Goal: Contribute content: Contribute content

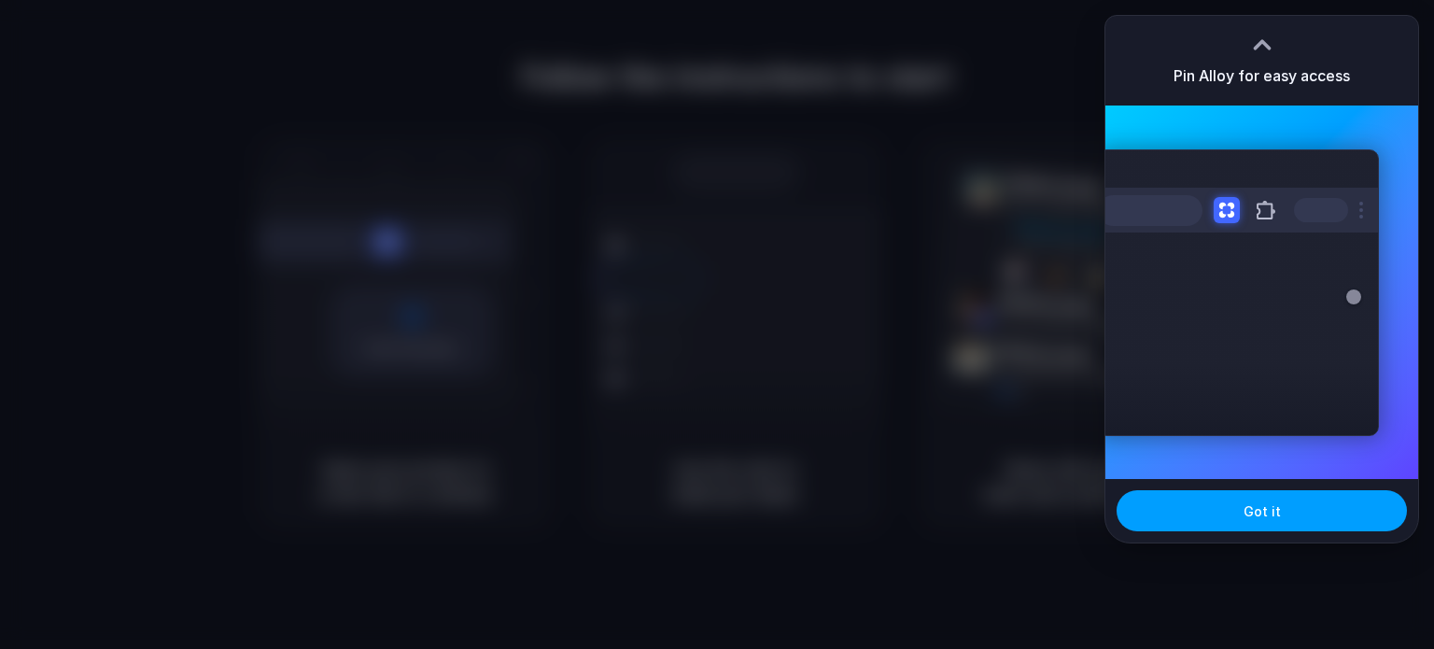
click at [1259, 518] on span "Got it" at bounding box center [1261, 511] width 37 height 20
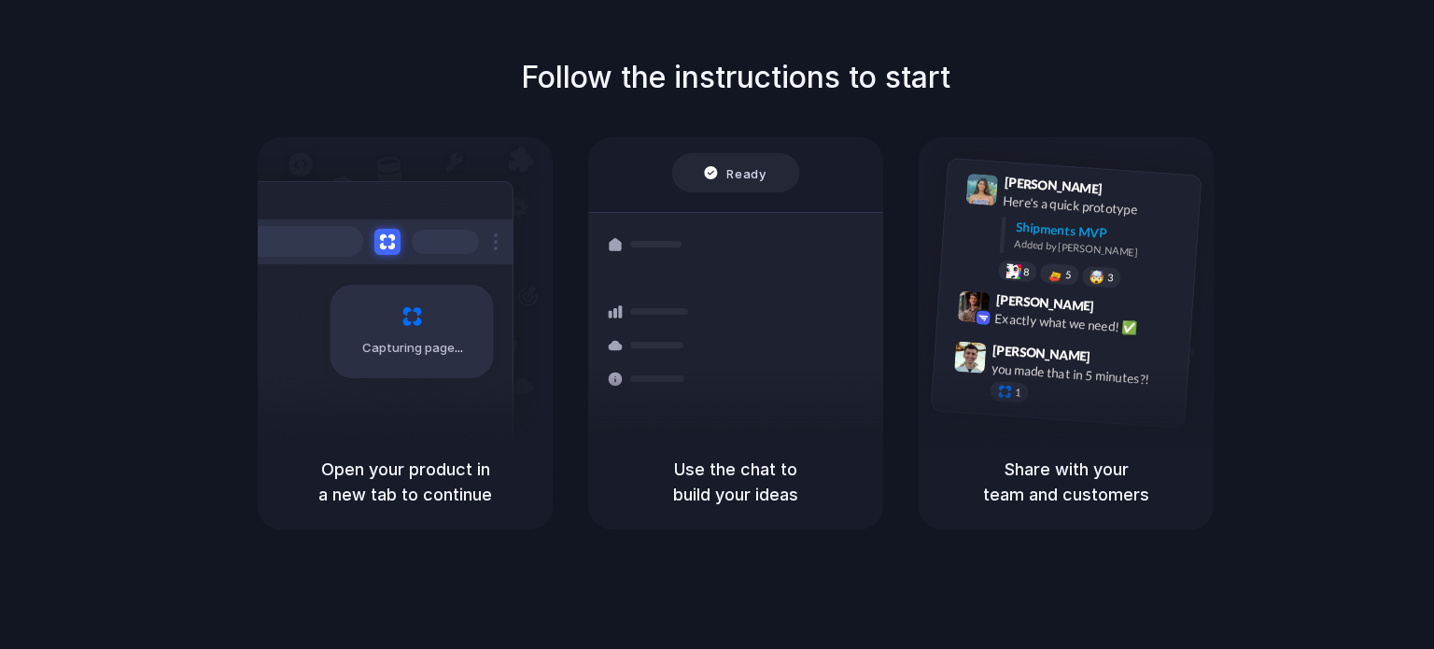
click at [760, 181] on span "Ready" at bounding box center [746, 172] width 39 height 19
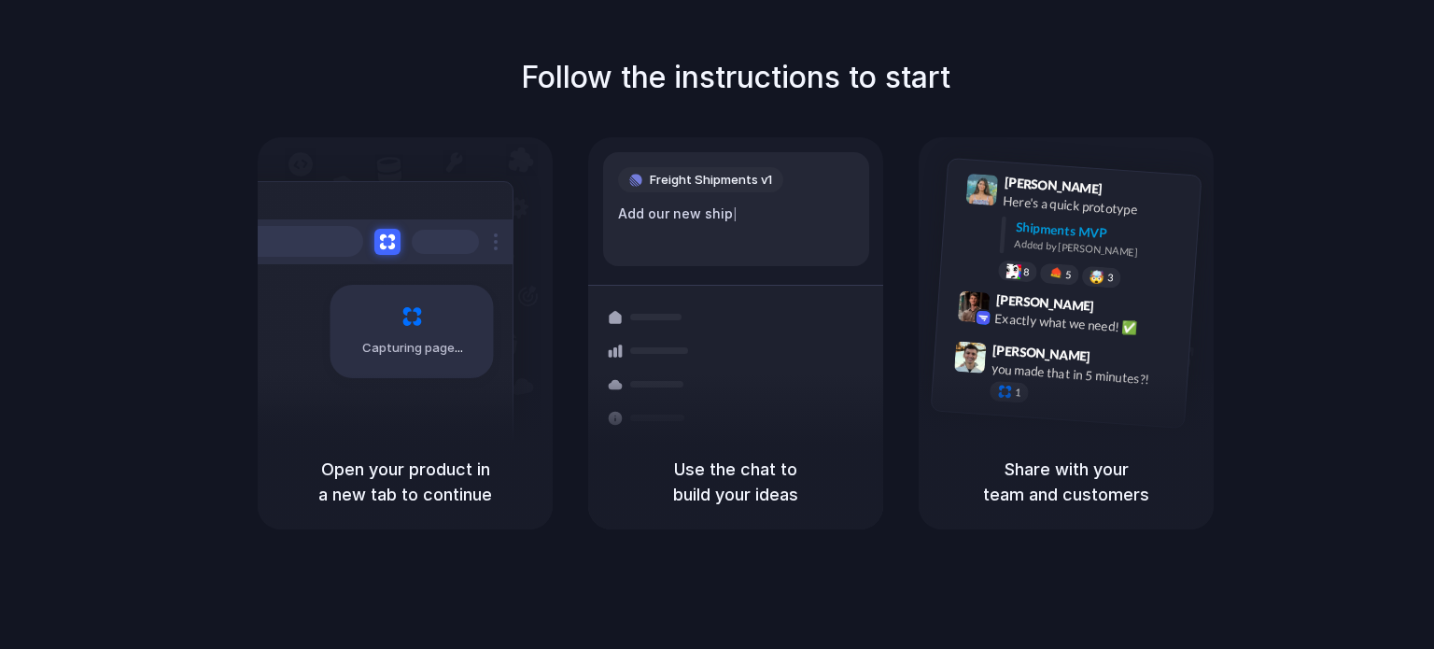
click at [777, 355] on div "Container from Shanghai 40ft • ETA Dec 28 • In transit" at bounding box center [846, 346] width 252 height 73
drag, startPoint x: 1206, startPoint y: 260, endPoint x: 1212, endPoint y: 304, distance: 44.4
click at [1208, 264] on div "Lily Parker 9:41 AM Here's a quick prototype Shipments MVP Added by Alloy 8 5 🤯…" at bounding box center [1065, 285] width 295 height 297
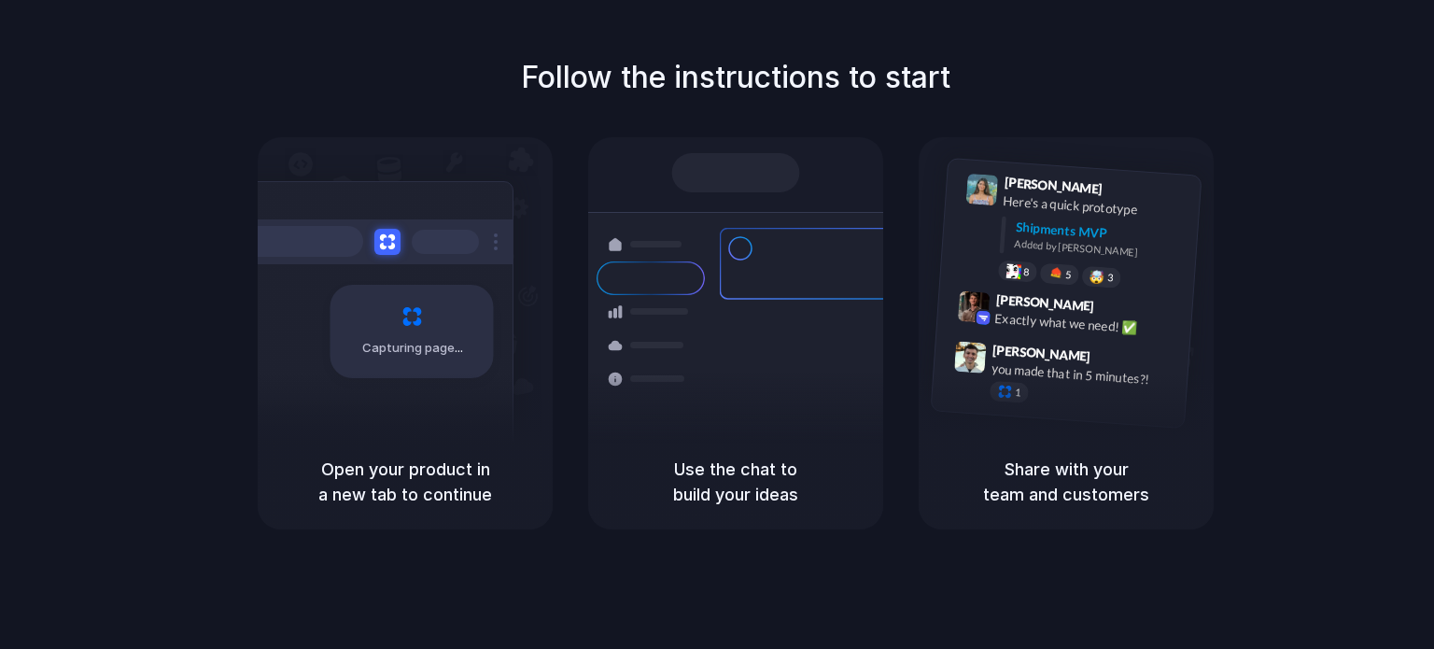
click at [921, 212] on div "Lily Parker 9:41 AM Here's a quick prototype Shipments MVP Added by Alloy 8 5 🤯…" at bounding box center [1065, 285] width 295 height 297
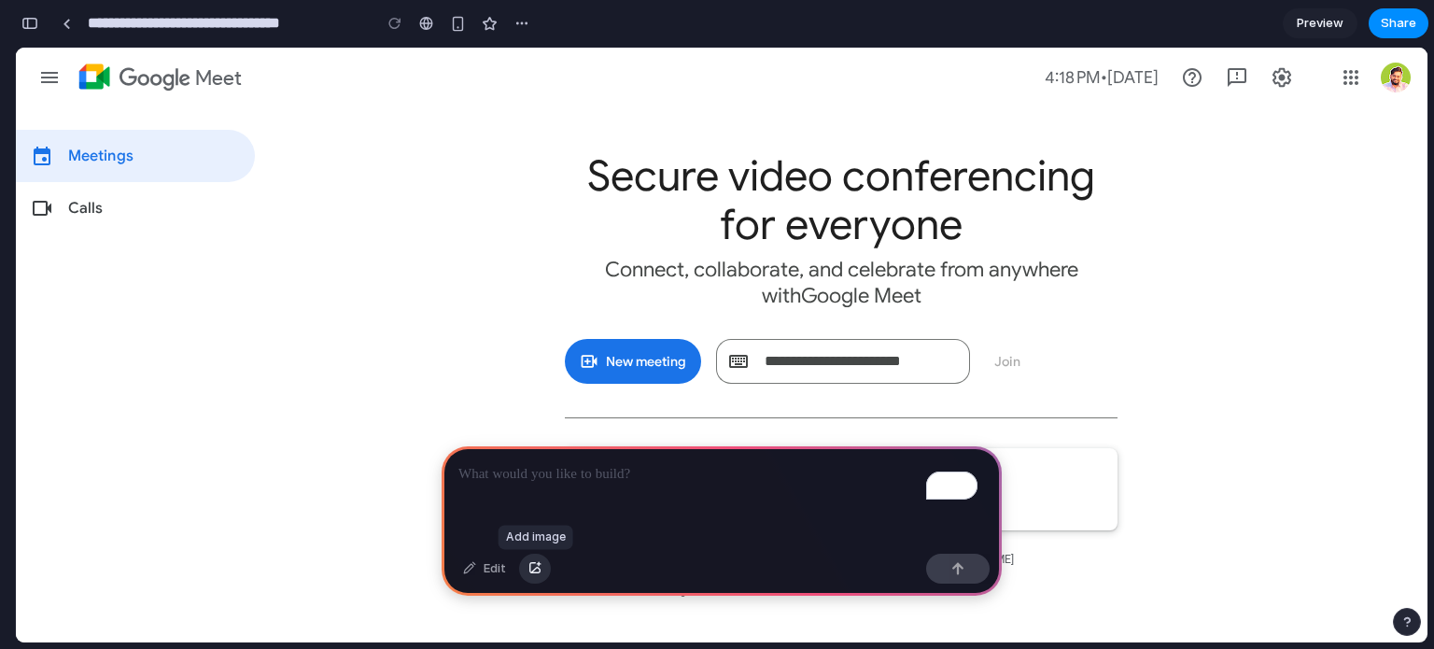
click at [531, 566] on div "button" at bounding box center [534, 568] width 13 height 11
click at [545, 463] on p "To enrich screen reader interactions, please activate Accessibility in Grammarl…" at bounding box center [721, 474] width 526 height 22
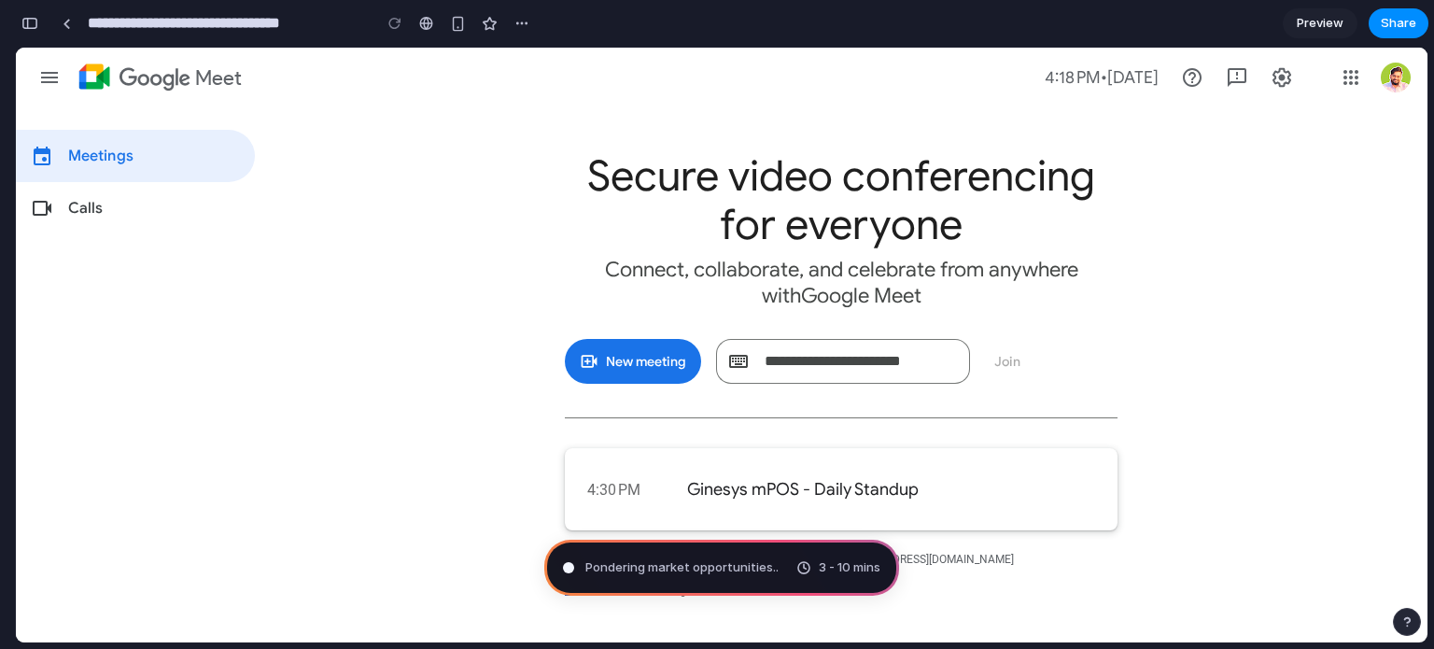
type input "**********"
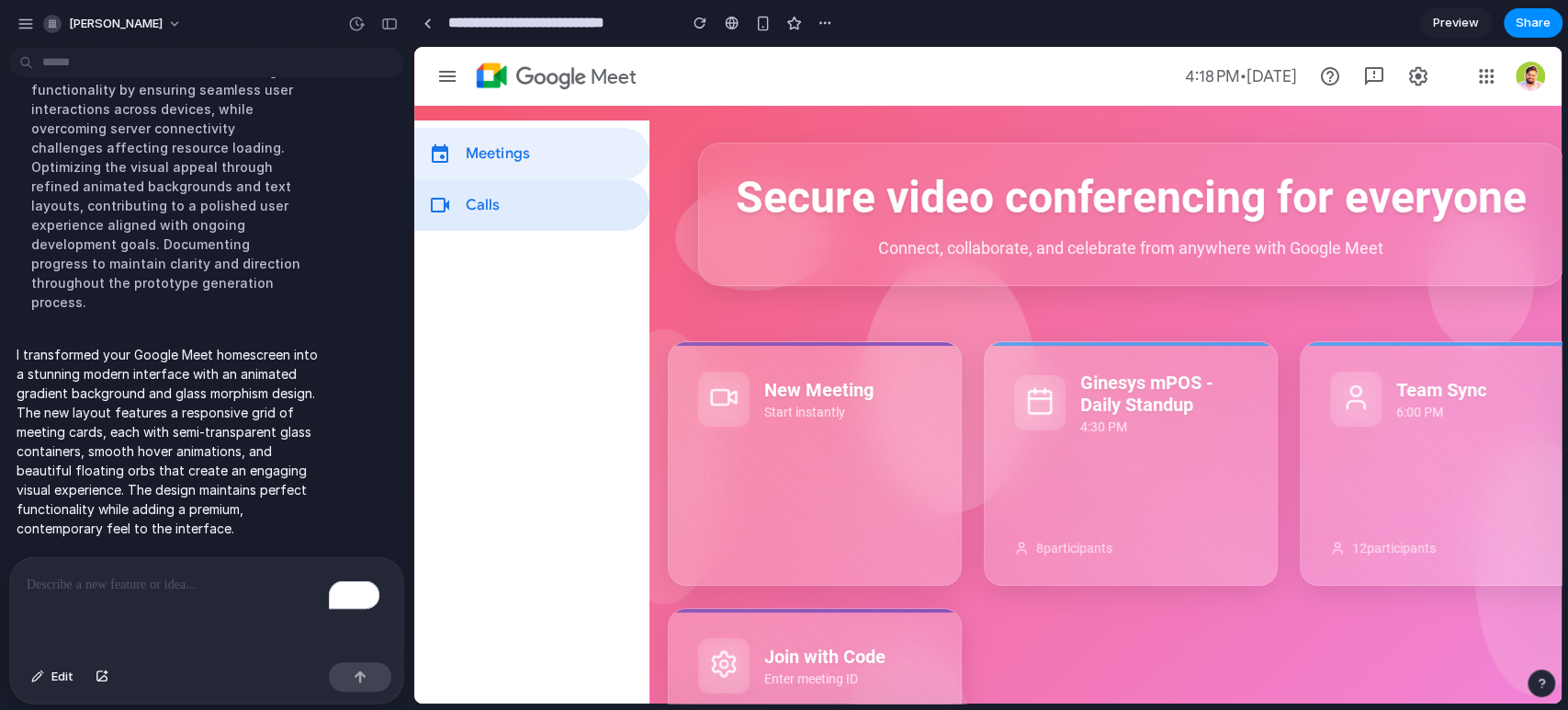
scroll to position [330, 0]
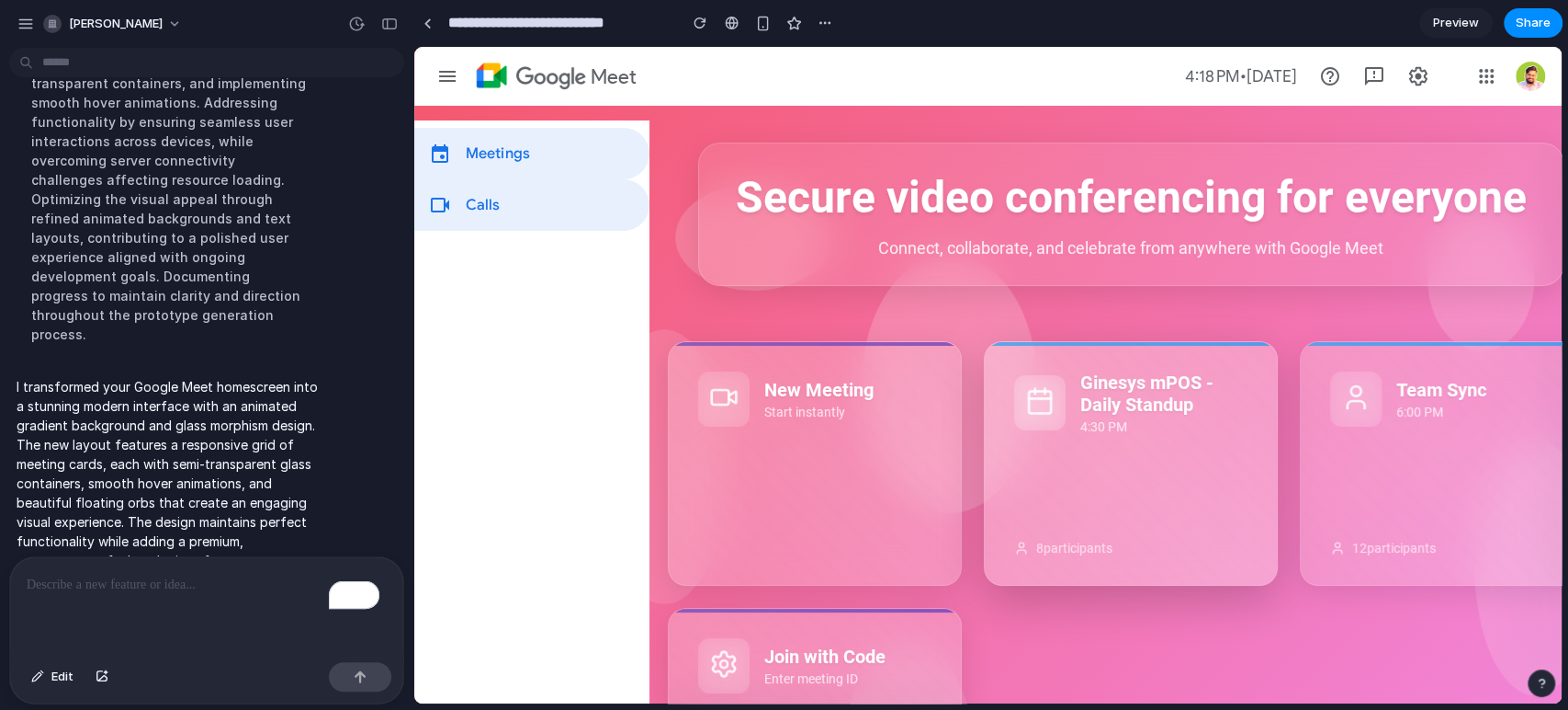
click at [1076, 462] on div "Ginesys mPOS - Daily Standup 4:30 PM 8 participants" at bounding box center [1131, 463] width 294 height 244
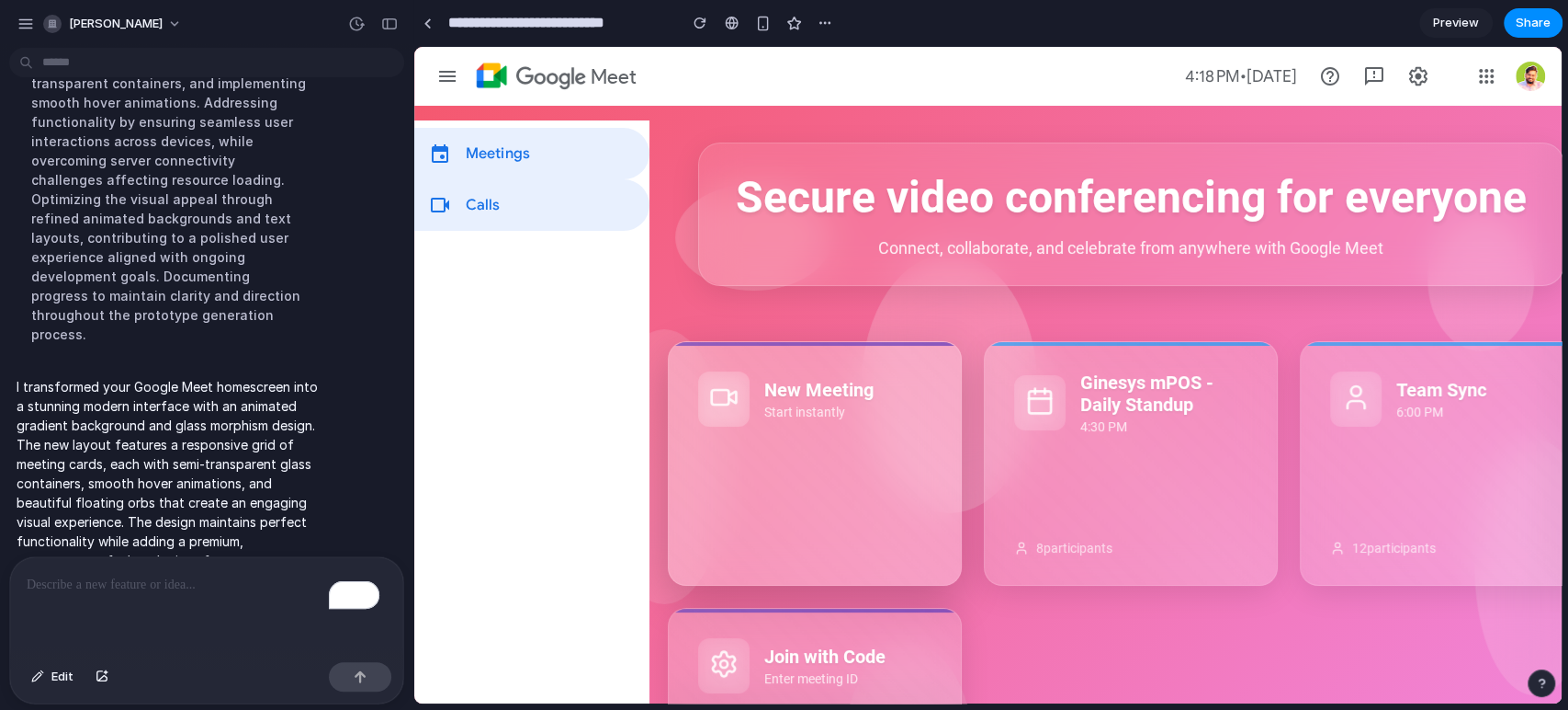
click at [872, 468] on div "New Meeting Start instantly" at bounding box center [815, 463] width 294 height 244
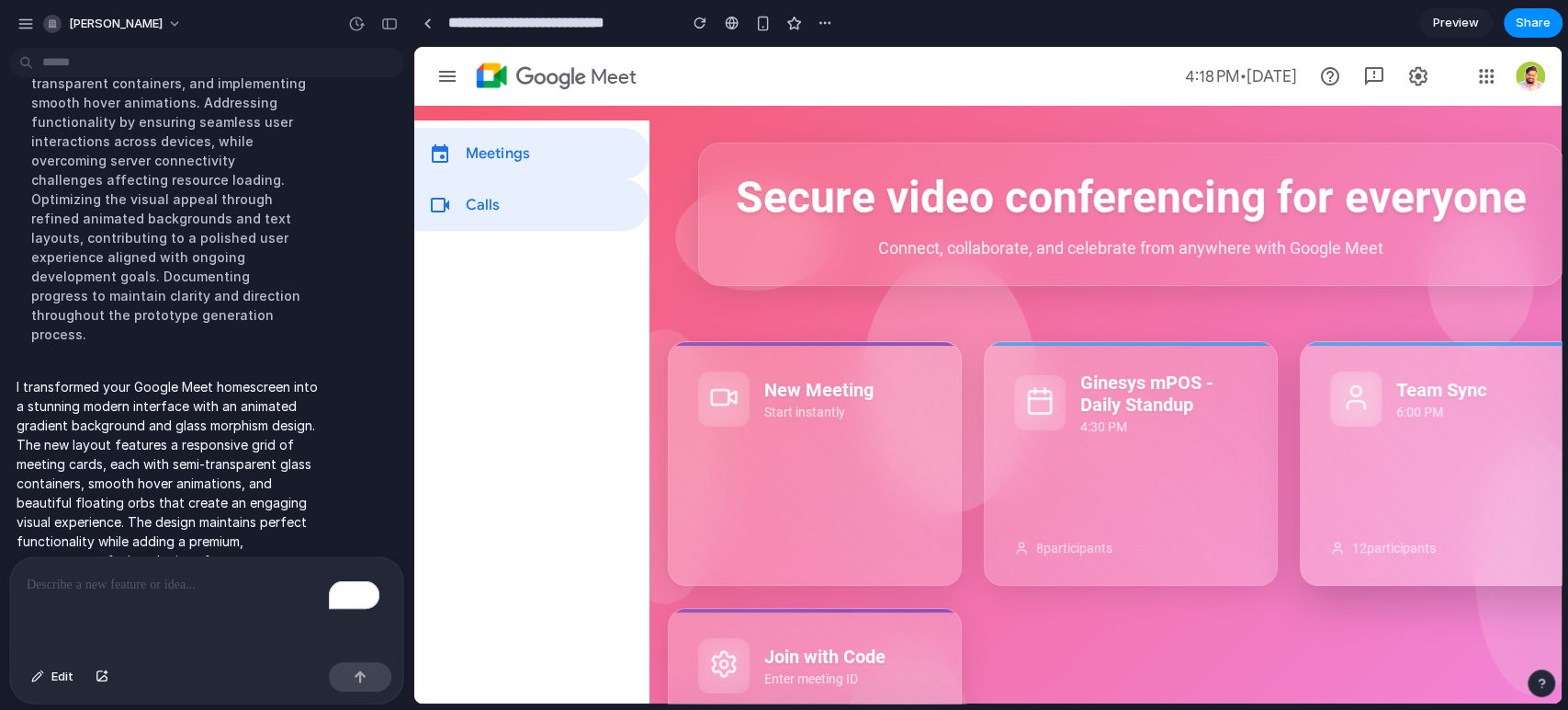
click at [1411, 447] on div "Team Sync 6:00 PM 12 participants" at bounding box center [1447, 463] width 294 height 244
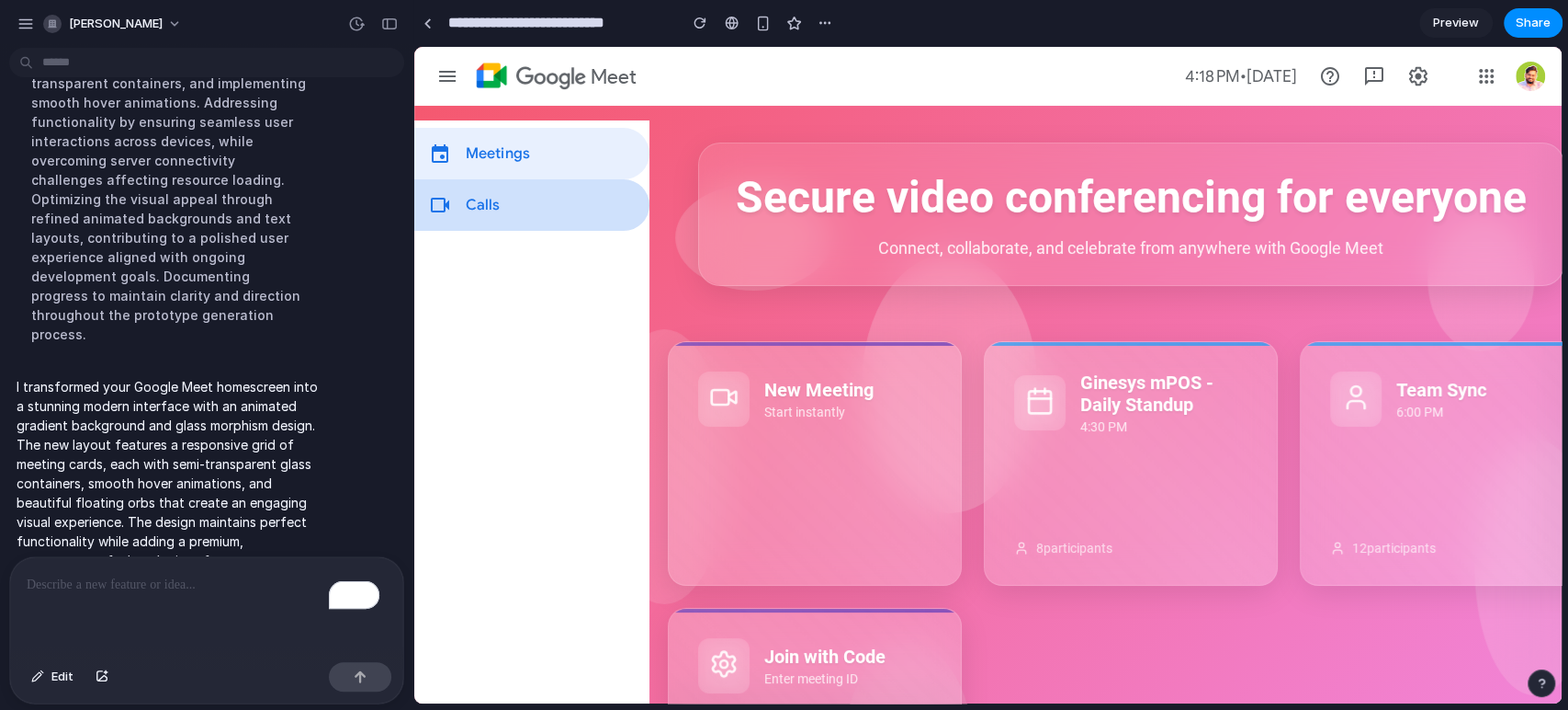
click at [595, 185] on li "videocam Calls" at bounding box center [532, 205] width 235 height 51
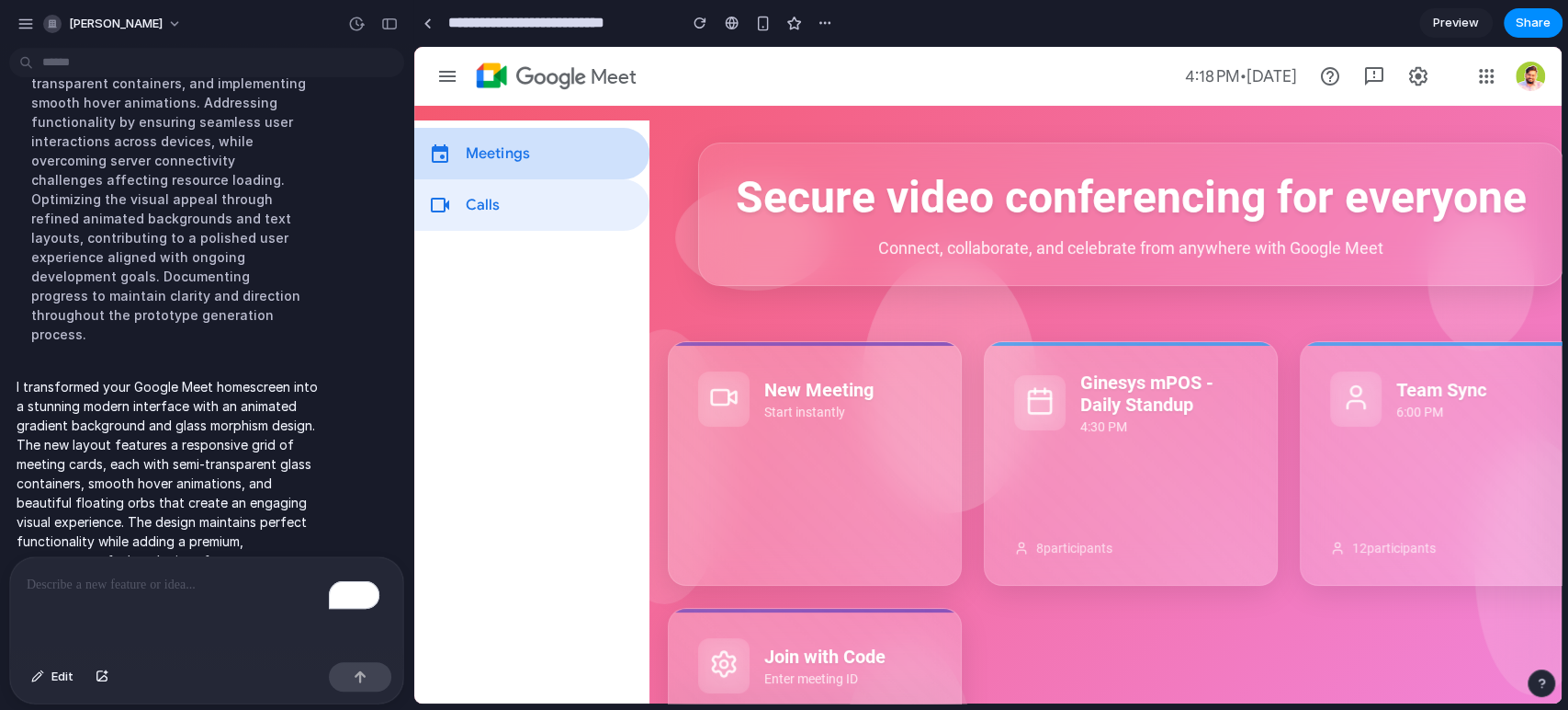
click at [566, 148] on li "event Meetings" at bounding box center [532, 154] width 235 height 51
click at [1411, 17] on div "Preview Share" at bounding box center [1491, 23] width 144 height 30
click at [1411, 21] on span "Preview" at bounding box center [1456, 23] width 46 height 19
